Goal: Find specific fact: Find specific page/section

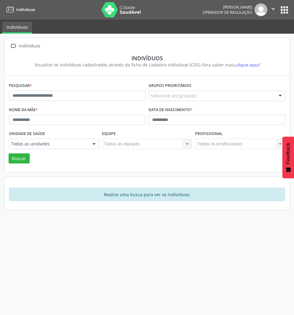
click at [77, 103] on div "Pesquisar *" at bounding box center [77, 93] width 140 height 24
click at [72, 96] on input "text" at bounding box center [77, 96] width 137 height 10
paste input "**********"
type input "**********"
click at [9, 154] on button "Buscar" at bounding box center [19, 159] width 21 height 10
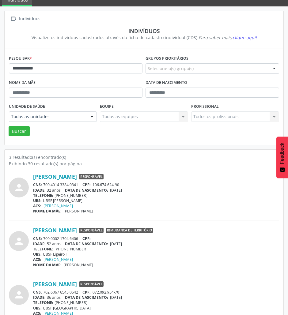
scroll to position [43, 0]
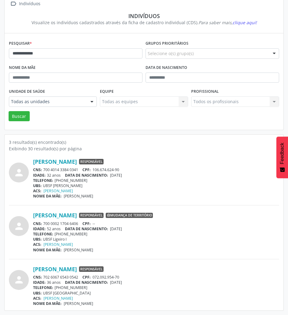
drag, startPoint x: 44, startPoint y: 277, endPoint x: 79, endPoint y: 274, distance: 34.7
click at [79, 274] on div "[PERSON_NAME] Responsável CNS: 702 6067 6543 0542 CPF: 072.092.954-70 IDADE: 36…" at bounding box center [156, 286] width 246 height 40
copy div "702 6067 6543 0542"
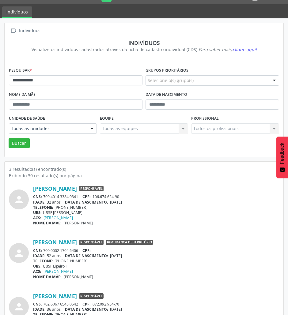
scroll to position [0, 0]
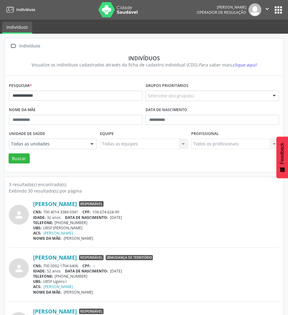
click at [280, 7] on button "apps" at bounding box center [278, 10] width 11 height 11
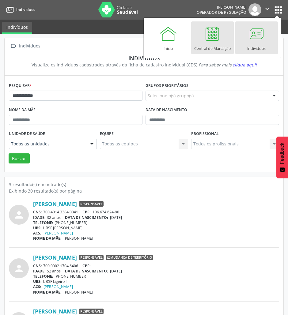
click at [224, 45] on div "Central de Marcação" at bounding box center [212, 47] width 36 height 8
